Goal: Check status: Check status

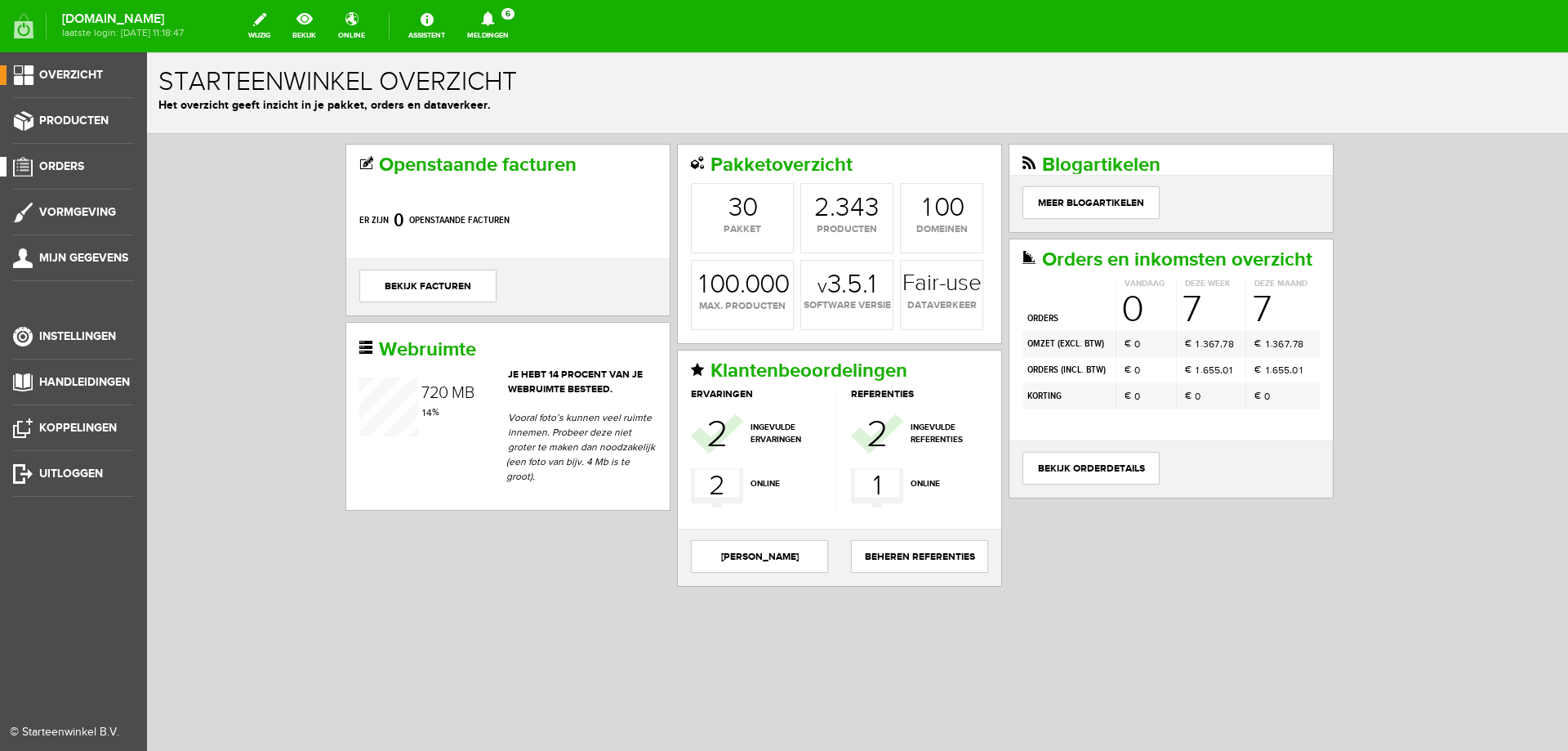
click at [66, 160] on span "Orders" at bounding box center [61, 166] width 45 height 13
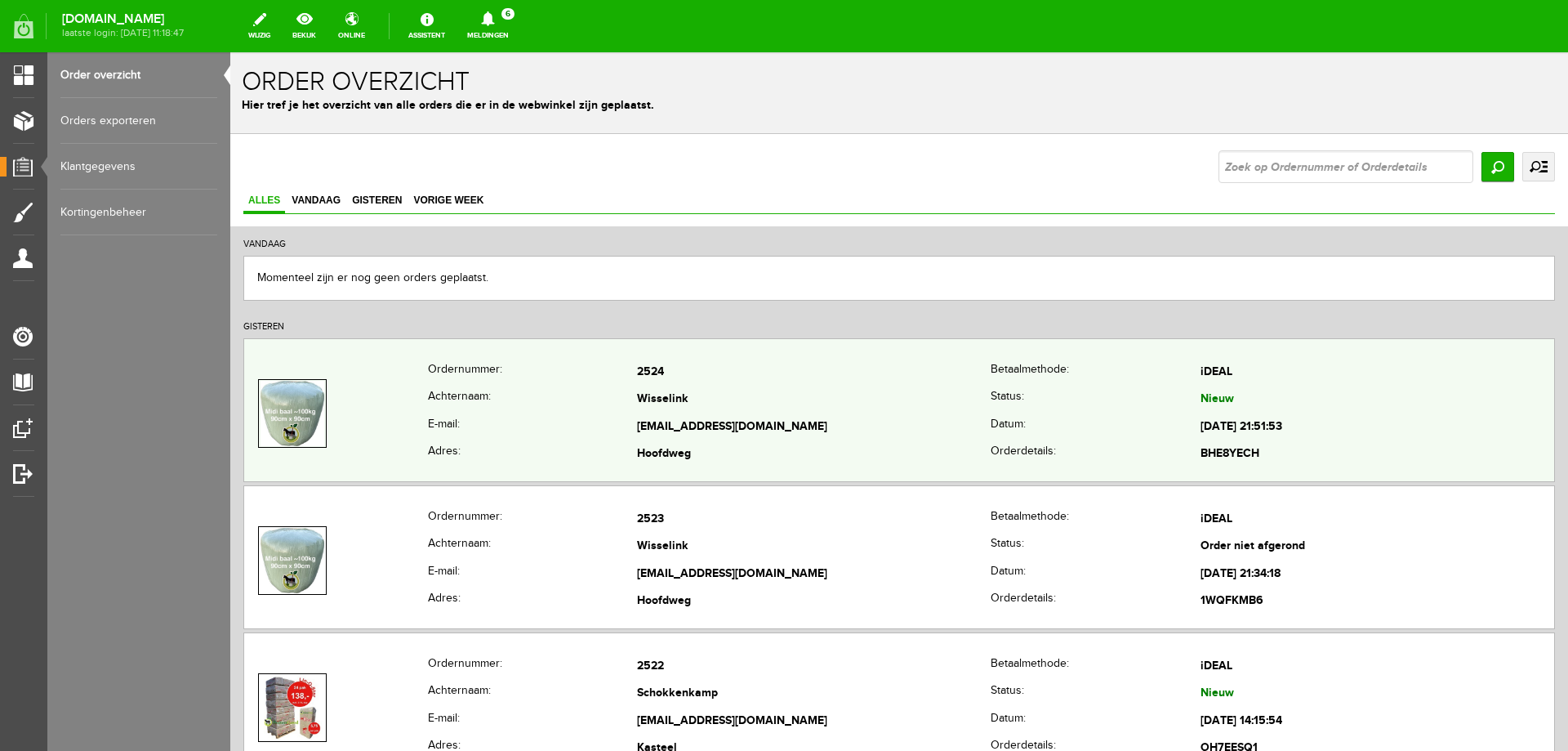
click at [573, 414] on th "E-mail:" at bounding box center [532, 427] width 210 height 28
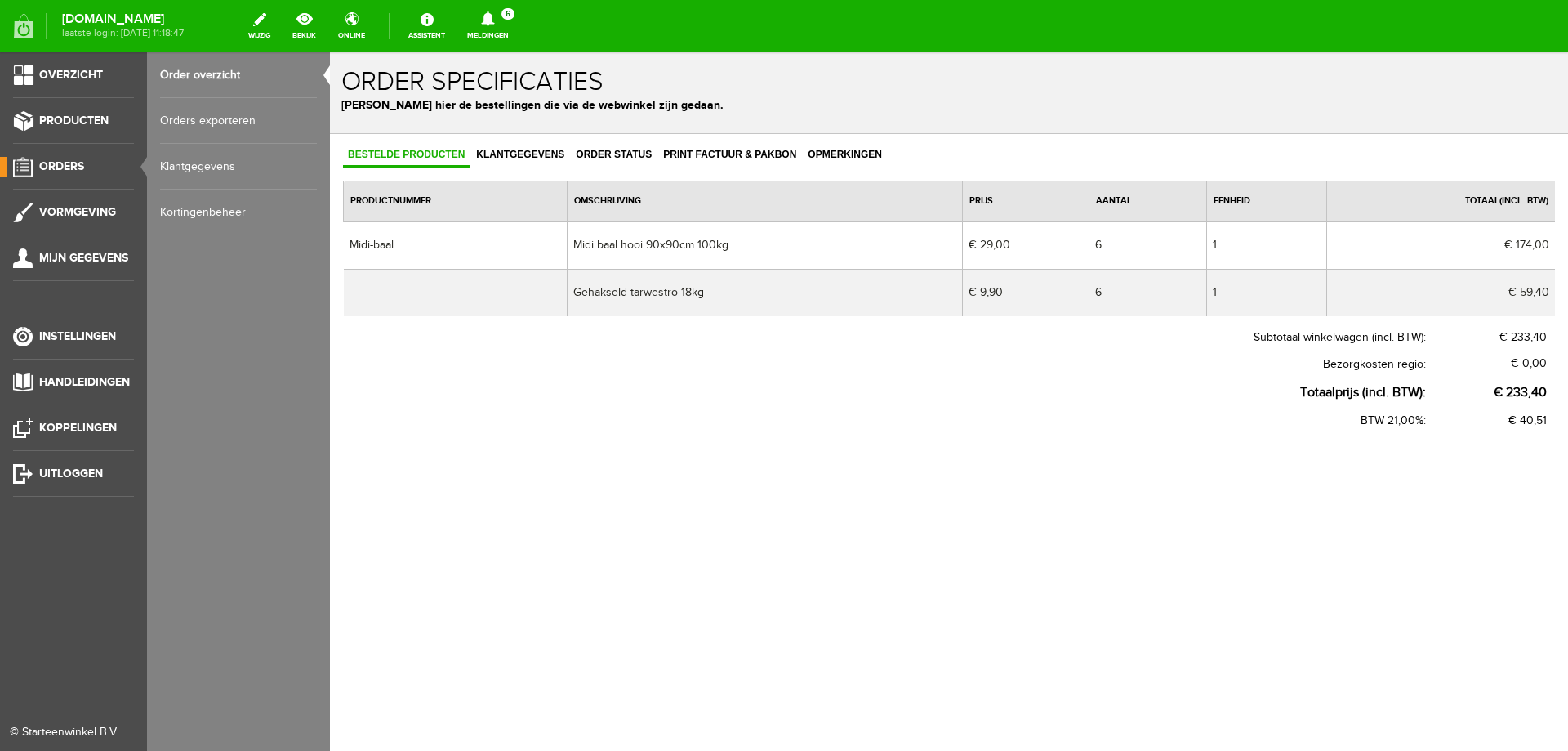
click at [50, 166] on span "Orders" at bounding box center [61, 166] width 45 height 13
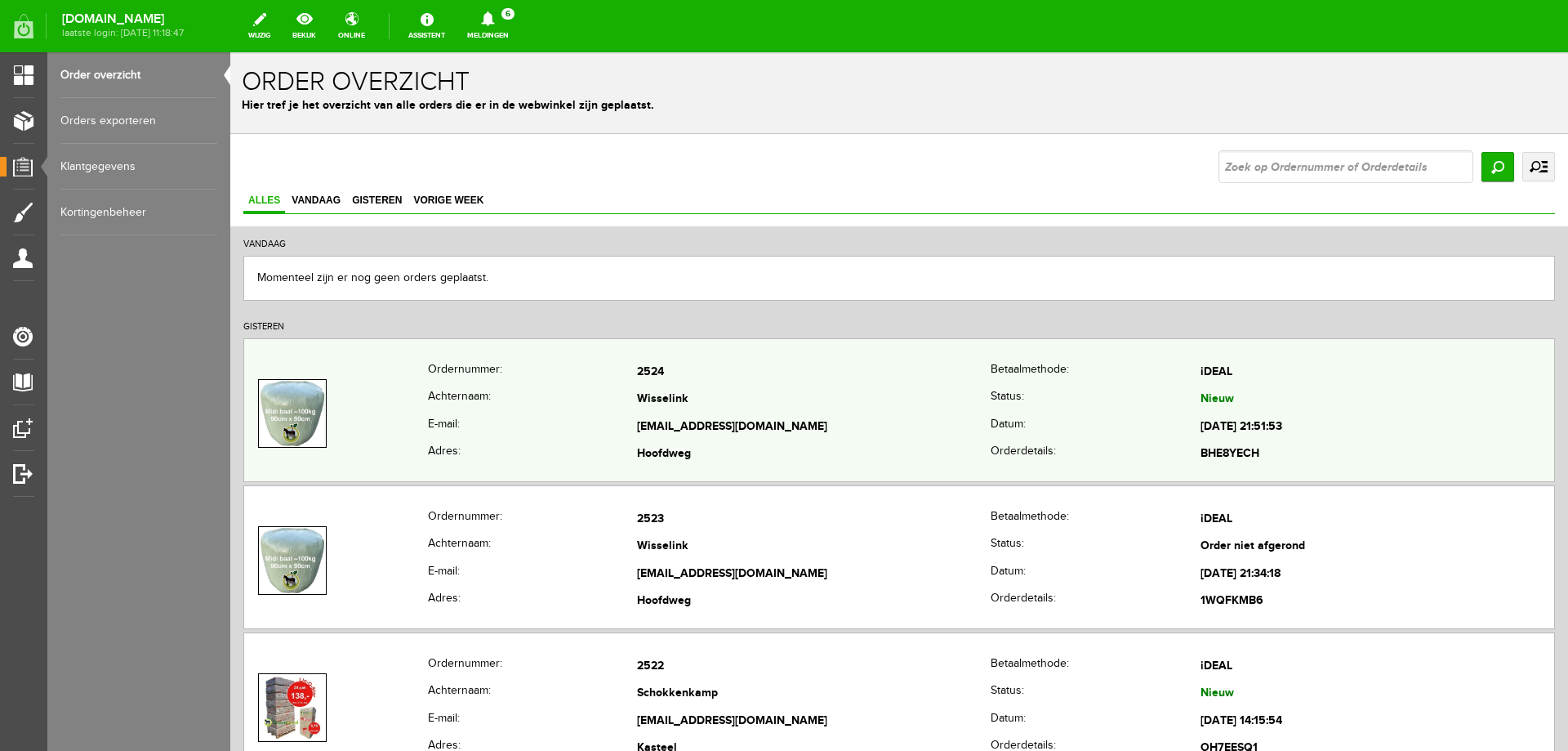
click at [558, 410] on th "Achternaam:" at bounding box center [532, 400] width 210 height 28
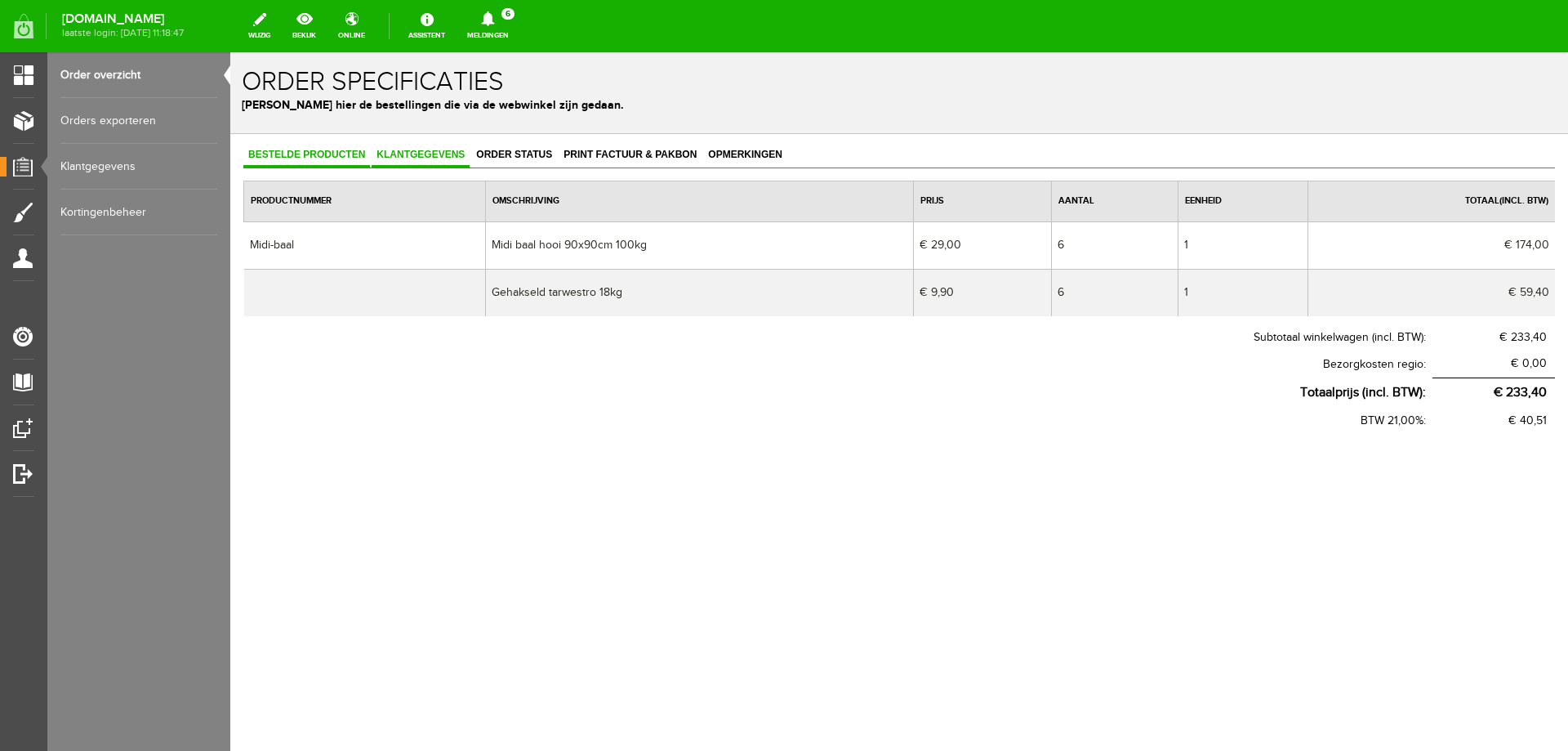
click at [422, 160] on span "Klantgegevens" at bounding box center [420, 154] width 98 height 12
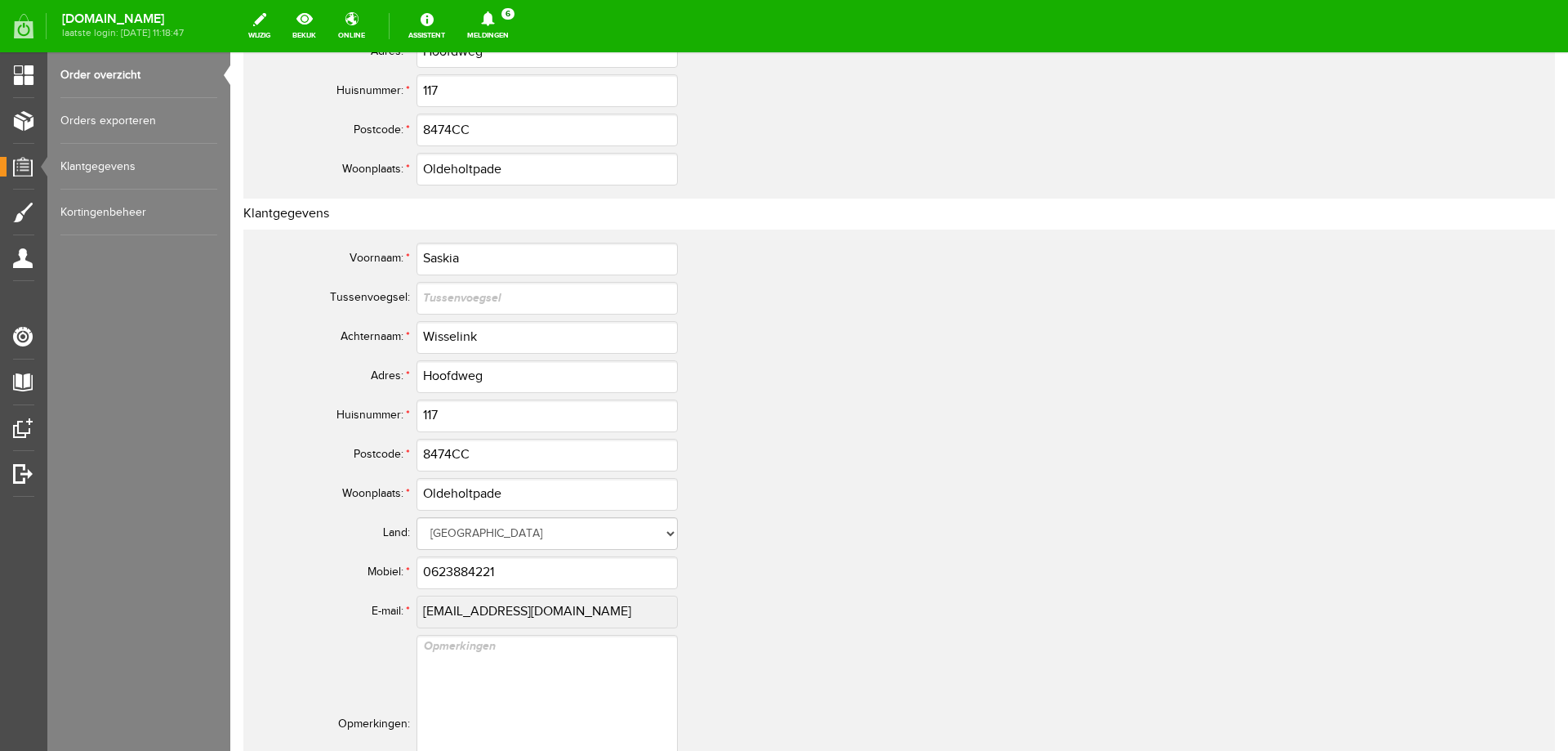
scroll to position [646, 0]
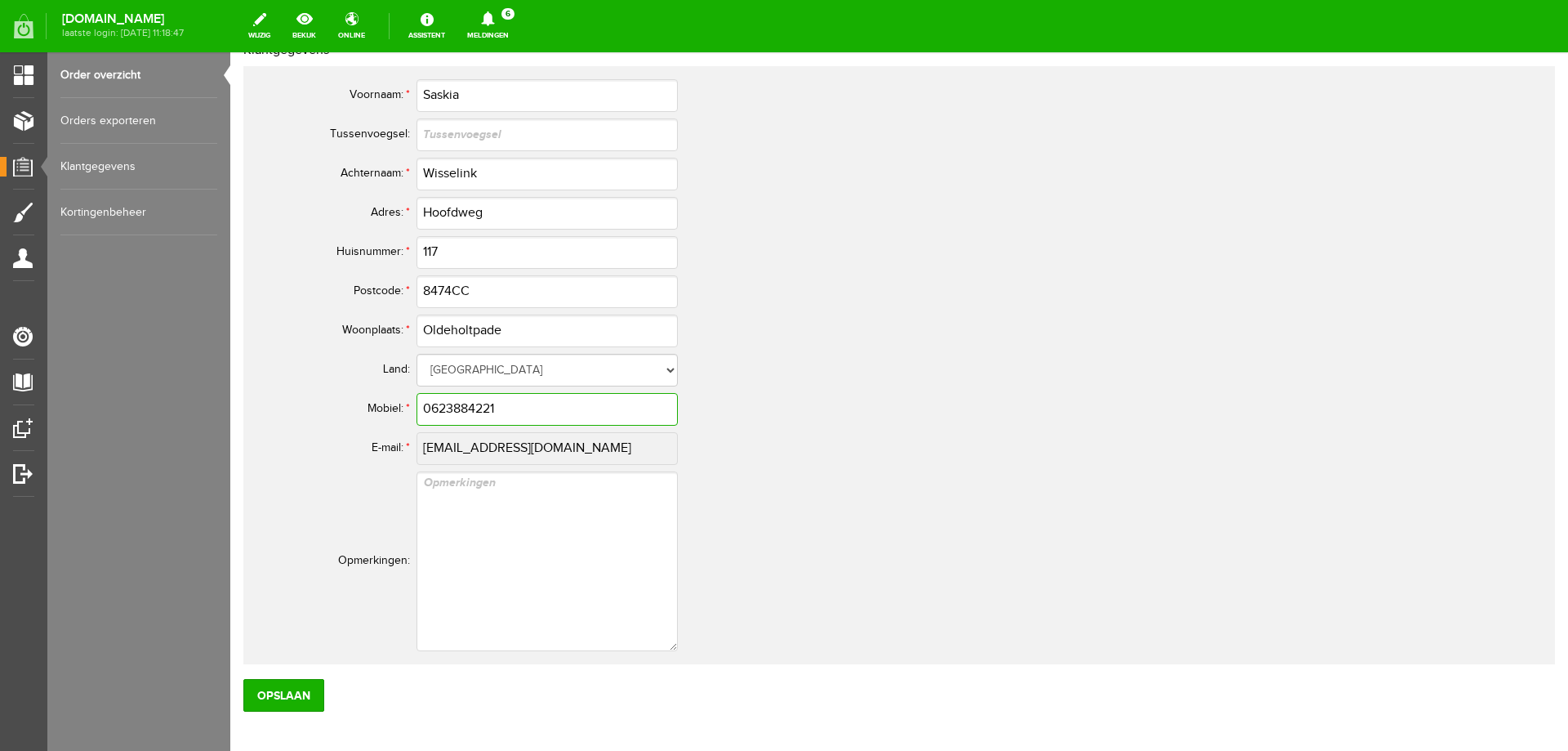
drag, startPoint x: 540, startPoint y: 404, endPoint x: 385, endPoint y: 447, distance: 160.9
click at [385, 447] on tbody "Voornaam: * [PERSON_NAME] [GEOGRAPHIC_DATA]: Achternaam: * Wisselink Adres: * H…" at bounding box center [644, 364] width 784 height 578
click at [1033, 378] on td "[GEOGRAPHIC_DATA] [GEOGRAPHIC_DATA] [GEOGRAPHIC_DATA] [GEOGRAPHIC_DATA] [GEOGRA…" at bounding box center [726, 369] width 620 height 39
